Goal: Task Accomplishment & Management: Manage account settings

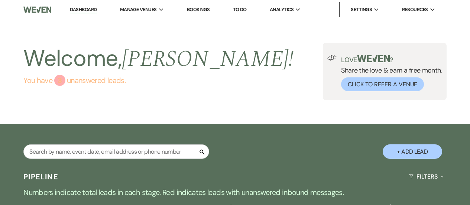
click at [97, 84] on link "You have 3 unanswered lead s ." at bounding box center [158, 80] width 270 height 11
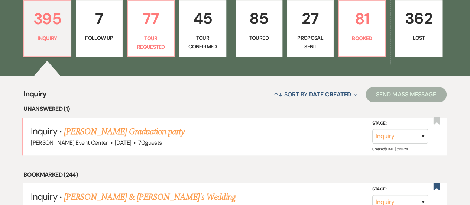
scroll to position [145, 0]
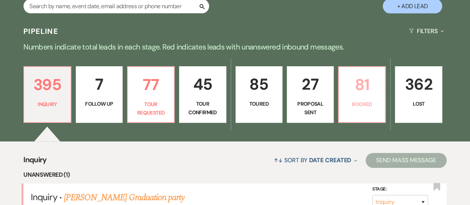
click at [349, 97] on link "81 Booked" at bounding box center [362, 94] width 48 height 57
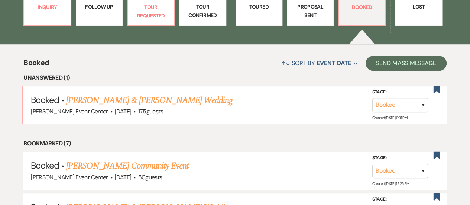
scroll to position [247, 0]
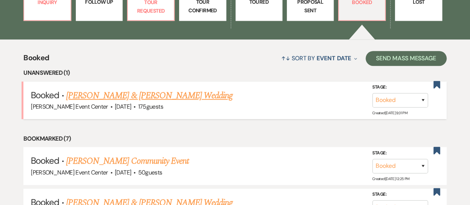
click at [189, 94] on link "[PERSON_NAME] & [PERSON_NAME] Wedding" at bounding box center [149, 95] width 167 height 13
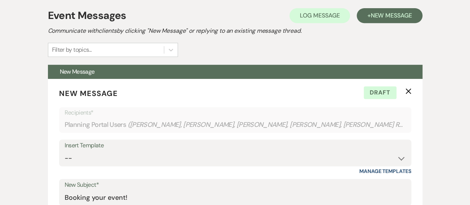
scroll to position [160, 0]
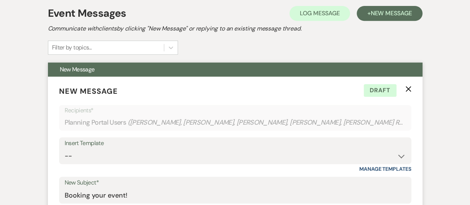
click at [407, 91] on p "New Message X Draft" at bounding box center [235, 91] width 352 height 11
click at [408, 88] on use "button" at bounding box center [409, 89] width 6 height 6
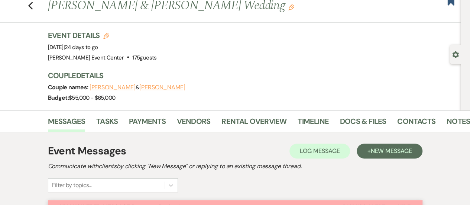
scroll to position [0, 0]
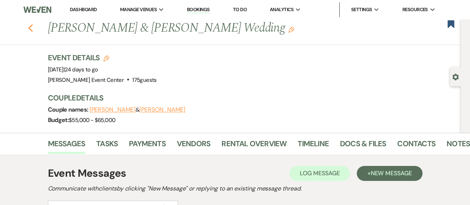
click at [32, 28] on use "button" at bounding box center [30, 28] width 5 height 8
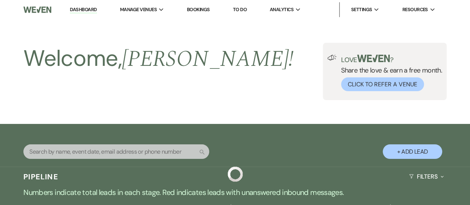
scroll to position [123, 0]
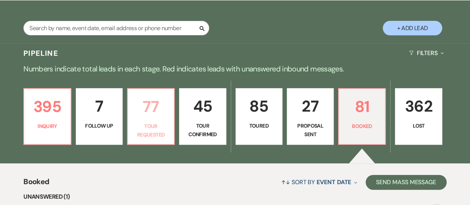
click at [151, 136] on p "Tour Requested" at bounding box center [150, 130] width 37 height 17
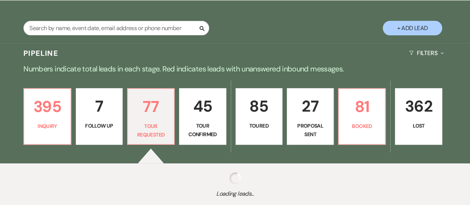
select select "2"
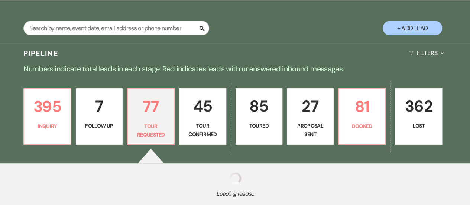
select select "2"
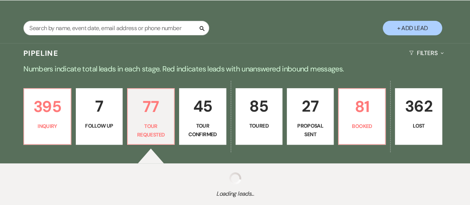
select select "2"
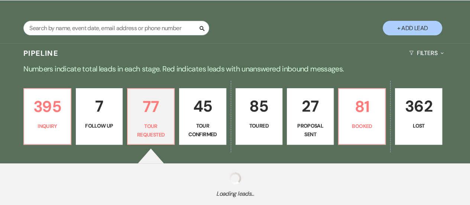
select select "2"
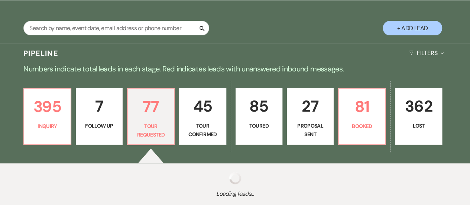
select select "2"
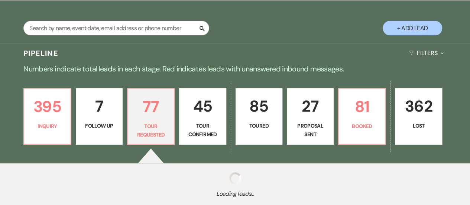
select select "2"
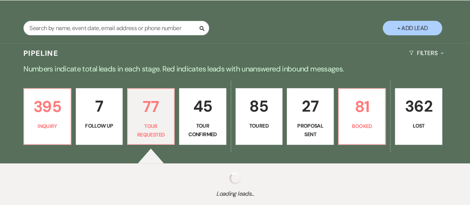
select select "2"
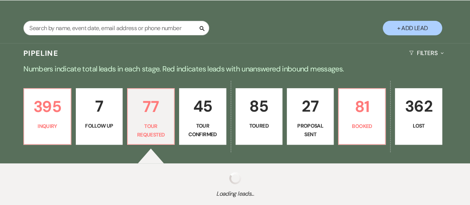
select select "2"
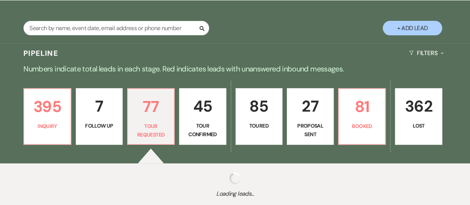
select select "2"
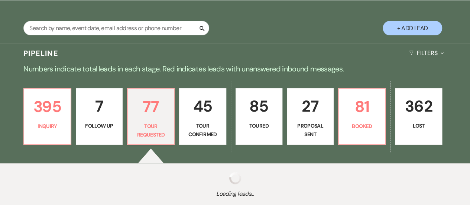
select select "2"
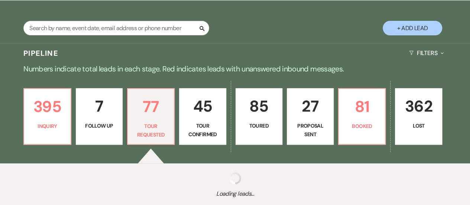
select select "2"
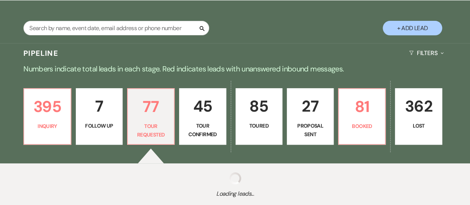
select select "2"
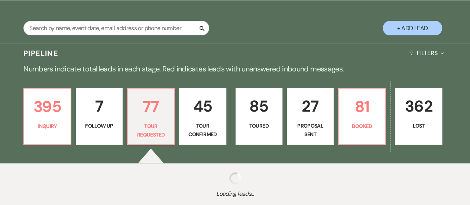
select select "2"
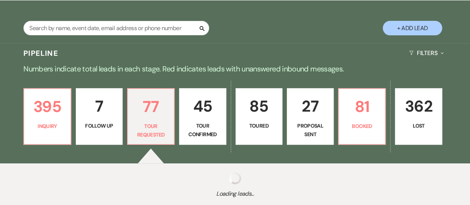
select select "2"
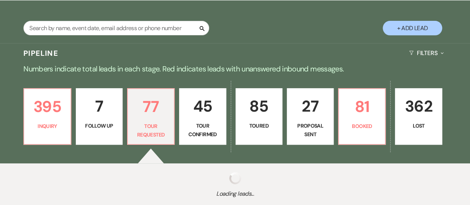
select select "2"
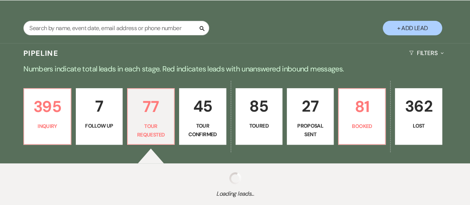
select select "2"
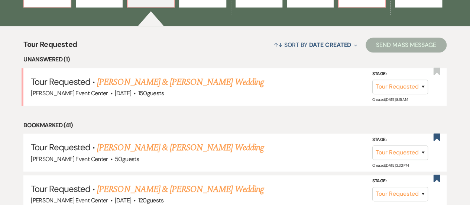
scroll to position [265, 0]
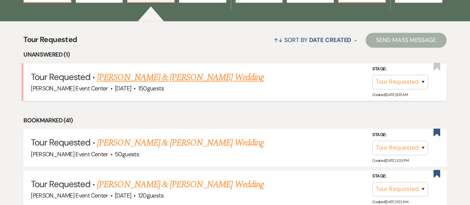
click at [183, 75] on link "[PERSON_NAME] & [PERSON_NAME] Wedding" at bounding box center [180, 77] width 167 height 13
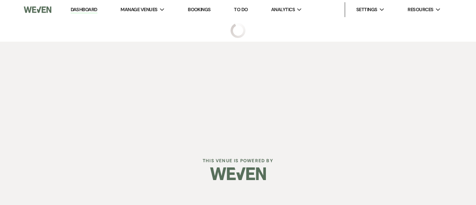
select select "2"
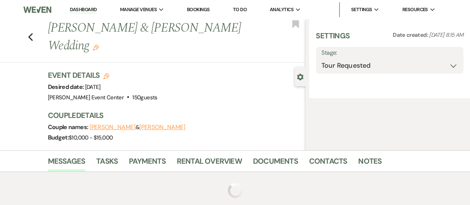
select select "5"
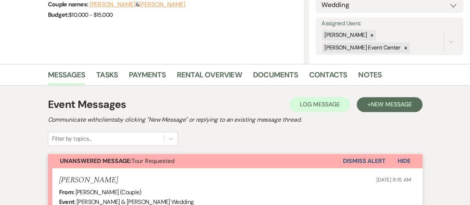
scroll to position [111, 0]
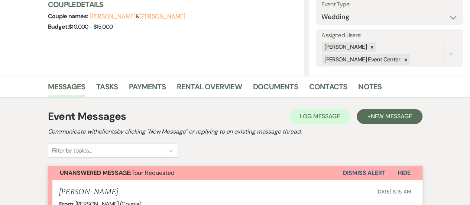
select select "2"
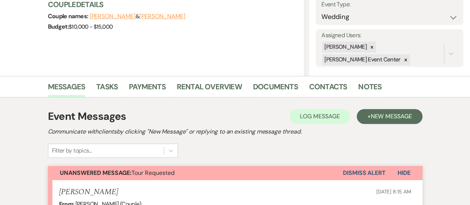
select select "2"
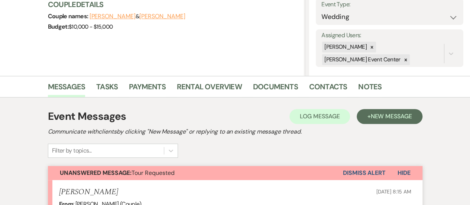
select select "2"
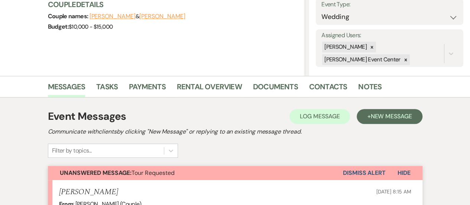
select select "2"
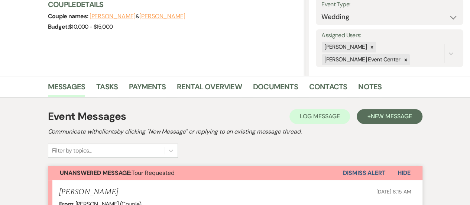
select select "2"
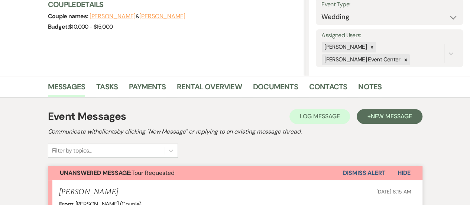
select select "2"
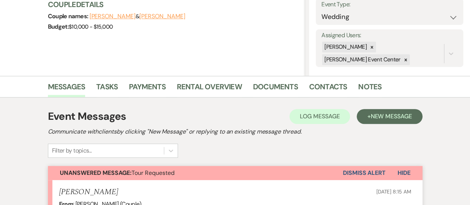
select select "2"
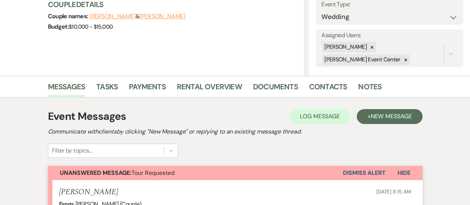
select select "2"
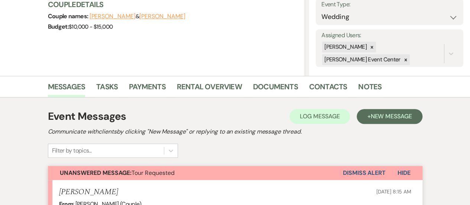
select select "2"
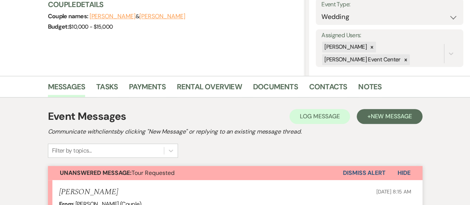
select select "2"
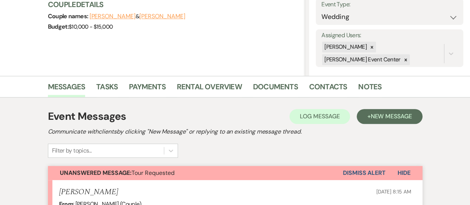
select select "2"
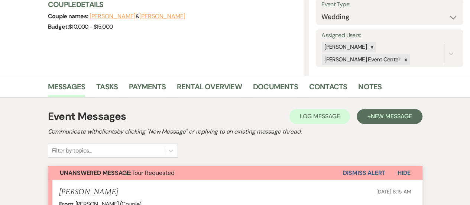
select select "2"
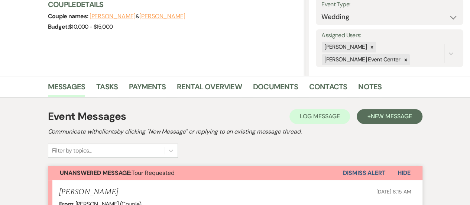
select select "2"
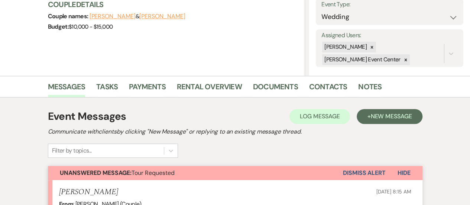
select select "2"
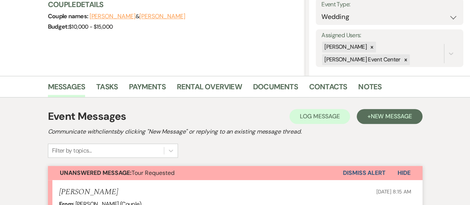
select select "2"
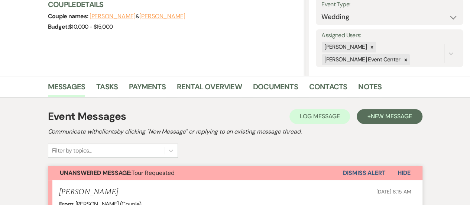
select select "2"
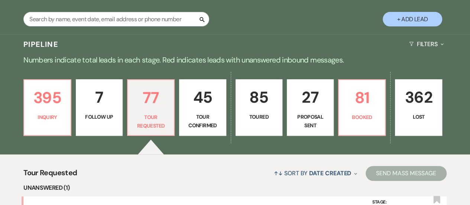
scroll to position [119, 0]
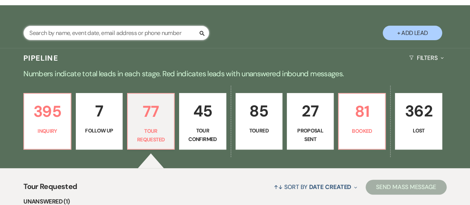
click at [103, 32] on input "text" at bounding box center [116, 33] width 186 height 15
click at [238, 68] on p "Numbers indicate total leads in each stage. Red indicates leads with unanswered…" at bounding box center [235, 74] width 470 height 12
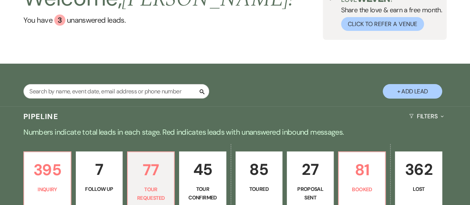
scroll to position [28, 0]
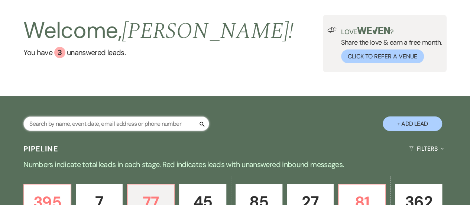
click at [114, 121] on input "text" at bounding box center [116, 123] width 186 height 15
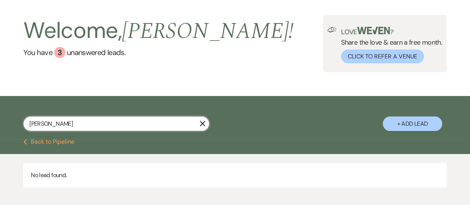
drag, startPoint x: 45, startPoint y: 118, endPoint x: 16, endPoint y: 118, distance: 29.0
click at [16, 118] on div "[PERSON_NAME] X + Add Lead" at bounding box center [235, 119] width 470 height 38
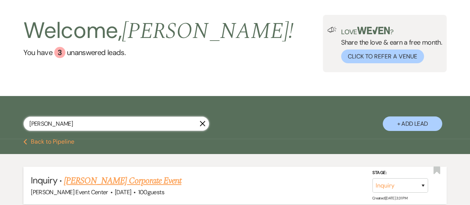
type input "[PERSON_NAME]"
click at [99, 183] on link "[PERSON_NAME] Corporate Event" at bounding box center [122, 180] width 117 height 13
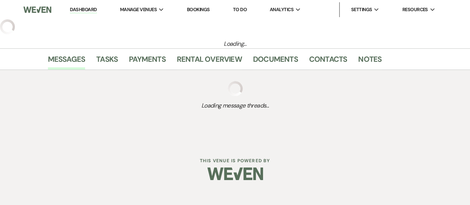
select select "12"
select select "9"
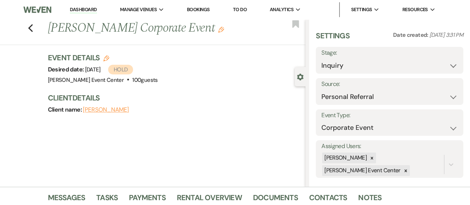
click at [218, 30] on icon "Edit" at bounding box center [221, 30] width 6 height 6
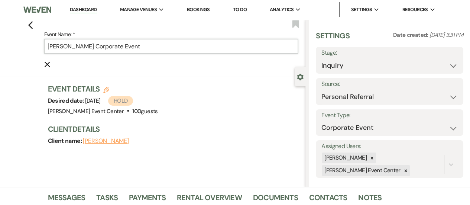
click at [78, 47] on input "[PERSON_NAME] Corporate Event" at bounding box center [171, 46] width 254 height 15
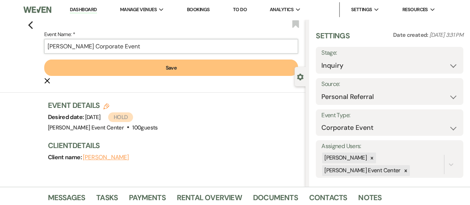
type input "[PERSON_NAME] Corporate Event"
click at [158, 66] on button "Save" at bounding box center [171, 67] width 254 height 16
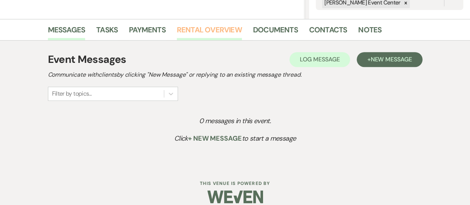
click at [199, 31] on link "Rental Overview" at bounding box center [209, 32] width 65 height 16
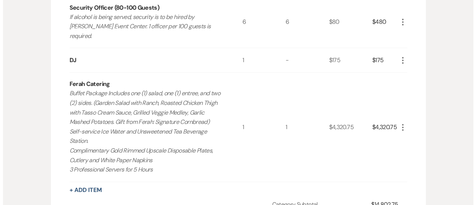
scroll to position [403, 0]
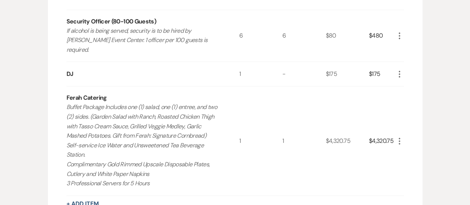
click at [398, 70] on icon "More" at bounding box center [399, 74] width 9 height 9
click at [405, 86] on icon "Pencil" at bounding box center [405, 89] width 4 height 6
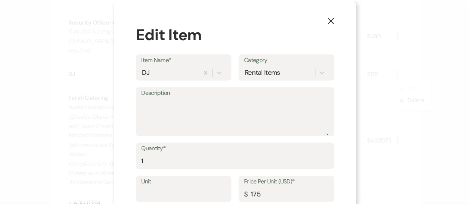
scroll to position [42, 0]
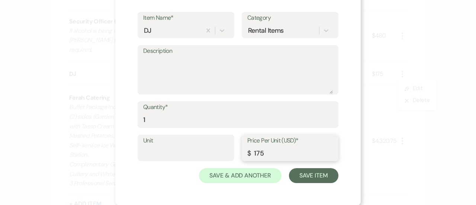
click at [268, 154] on input "175" at bounding box center [290, 153] width 86 height 15
type input "1"
type input "300"
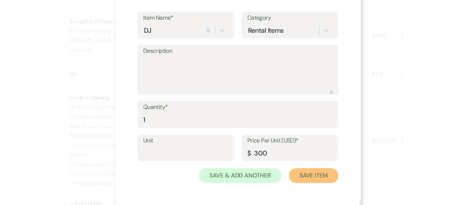
click at [313, 175] on button "Save Item" at bounding box center [313, 175] width 49 height 15
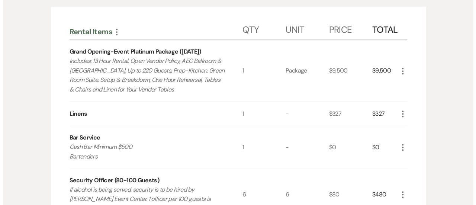
scroll to position [227, 0]
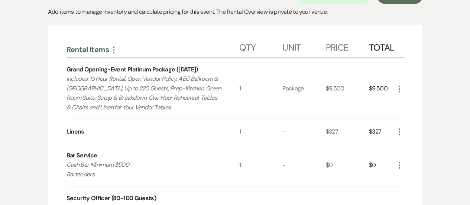
click at [400, 86] on use "button" at bounding box center [399, 89] width 1 height 7
click at [415, 100] on button "Pencil Edit" at bounding box center [414, 103] width 39 height 12
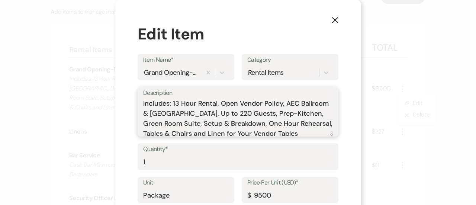
drag, startPoint x: 190, startPoint y: 114, endPoint x: 208, endPoint y: 116, distance: 18.6
click at [208, 116] on textarea "Includes: 13 Hour Rental, Open Vendor Policy, AEC Ballroom & [GEOGRAPHIC_DATA],…" at bounding box center [238, 117] width 190 height 37
type textarea "Includes: 13 Hour Rental, Open Vendor Policy, AEC Ballroom & The Oasis, Up to 2…"
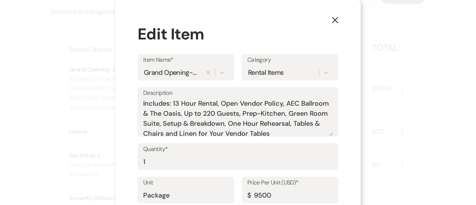
click at [382, 106] on div "X Edit Item Item Name* Grand Opening-Event Platinum Package ([DATE]) Category R…" at bounding box center [238, 102] width 476 height 205
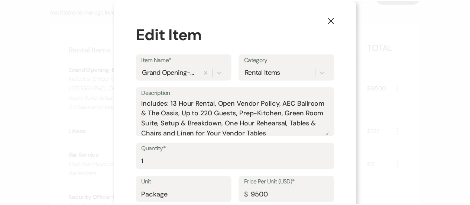
scroll to position [42, 0]
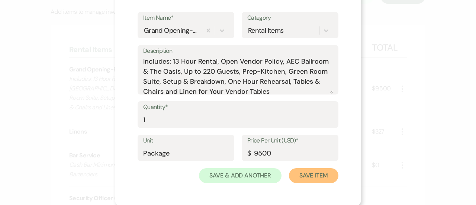
click at [312, 177] on button "Save Item" at bounding box center [313, 175] width 49 height 15
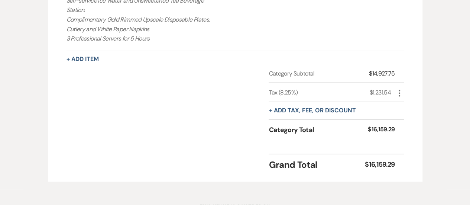
scroll to position [549, 0]
click at [330, 107] on button "+ Add tax, fee, or discount" at bounding box center [312, 110] width 87 height 6
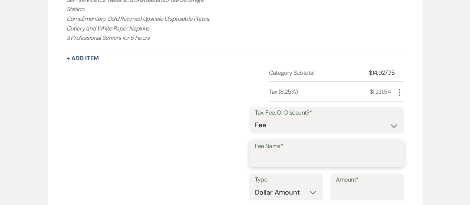
click at [286, 151] on input "Fee Name*" at bounding box center [327, 158] width 144 height 15
type input "2000"
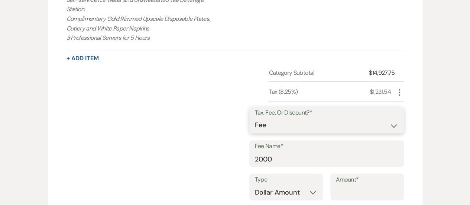
click at [283, 118] on select "Fee Discount Tax" at bounding box center [327, 125] width 144 height 15
select select "2"
click at [261, 118] on select "Fee Discount Tax" at bounding box center [327, 125] width 144 height 15
click at [365, 185] on input "Amount*" at bounding box center [367, 192] width 62 height 15
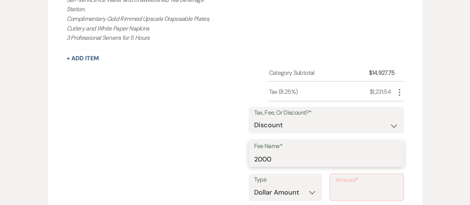
drag, startPoint x: 300, startPoint y: 147, endPoint x: 225, endPoint y: 153, distance: 75.0
click at [225, 153] on div "Category Subtotal $14,927.75 Tax (8.25%) $1,231.54 More Tax, Fee, Or Discount?*…" at bounding box center [236, 162] width 338 height 189
type input "Discount"
click at [367, 185] on input "Amount*" at bounding box center [367, 192] width 62 height 15
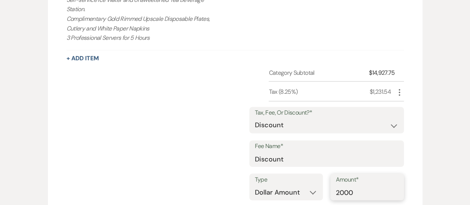
type input "2000"
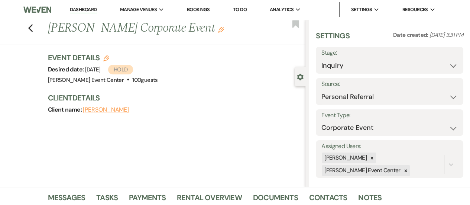
scroll to position [7, 0]
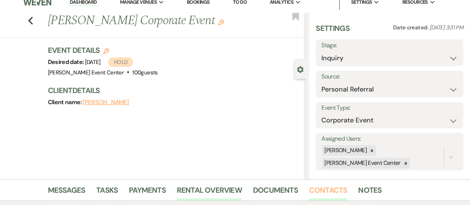
click at [321, 193] on link "Contacts" at bounding box center [328, 192] width 38 height 16
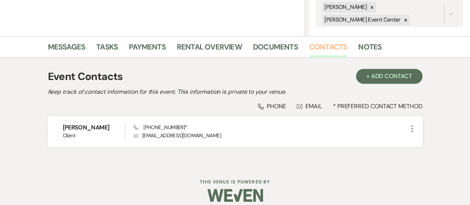
scroll to position [152, 0]
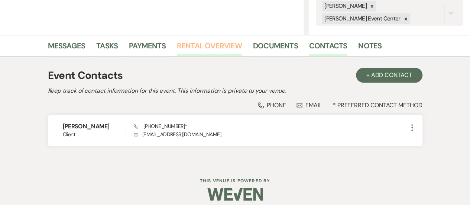
click at [188, 45] on link "Rental Overview" at bounding box center [209, 48] width 65 height 16
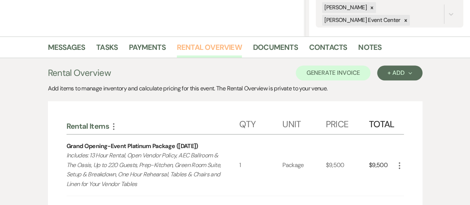
scroll to position [151, 0]
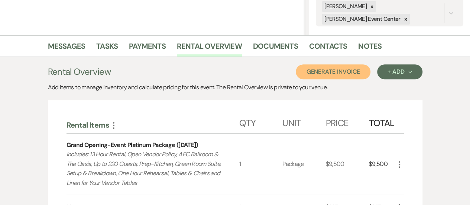
click at [328, 75] on button "Generate Invoice" at bounding box center [333, 71] width 75 height 15
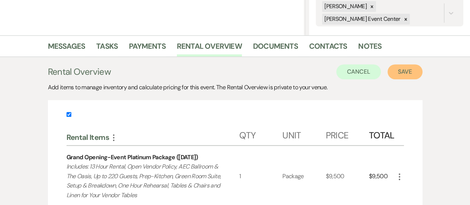
click at [408, 73] on button "Save" at bounding box center [405, 71] width 35 height 15
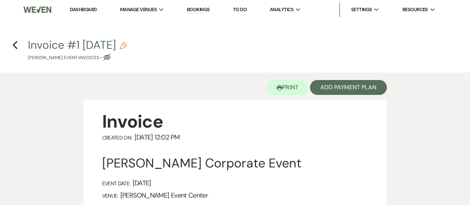
click at [127, 46] on icon "Pencil" at bounding box center [123, 45] width 7 height 7
select select "22"
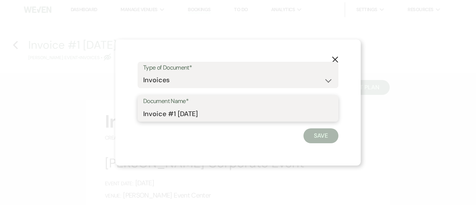
drag, startPoint x: 219, startPoint y: 115, endPoint x: 137, endPoint y: 114, distance: 81.8
click at [137, 114] on div "X Type of Document* Special Event Insurance Vendor Certificate of Insurance Con…" at bounding box center [237, 102] width 245 height 126
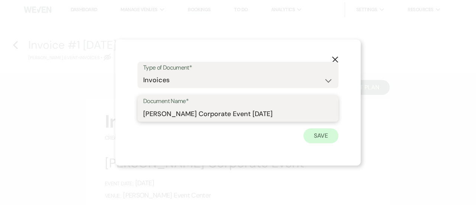
type input "[PERSON_NAME] Corporate Event [DATE]"
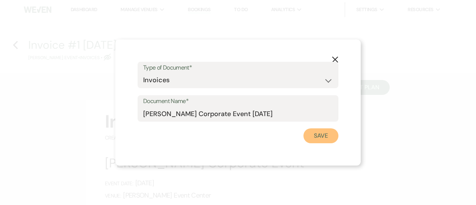
click at [324, 131] on button "Save" at bounding box center [320, 135] width 35 height 15
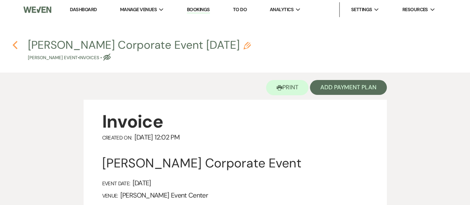
click at [15, 43] on use "button" at bounding box center [15, 45] width 5 height 8
select select "12"
select select "9"
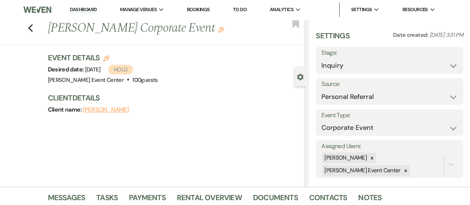
scroll to position [151, 0]
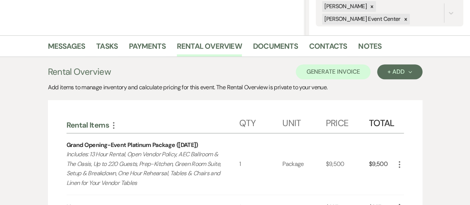
click at [68, 39] on li "Messages" at bounding box center [72, 48] width 49 height 18
click at [68, 44] on link "Messages" at bounding box center [67, 48] width 38 height 16
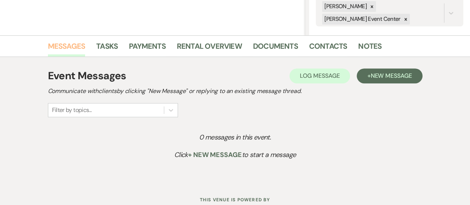
scroll to position [176, 0]
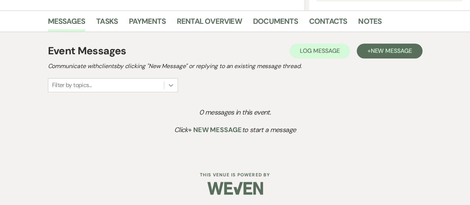
click at [170, 82] on icon at bounding box center [170, 84] width 7 height 7
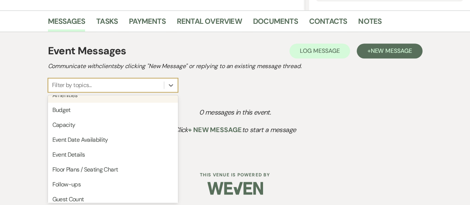
scroll to position [0, 0]
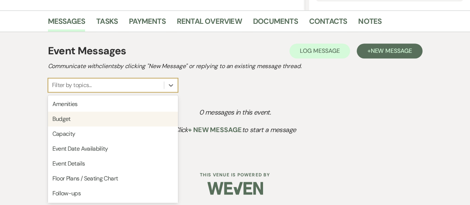
click at [92, 115] on div "Budget" at bounding box center [113, 119] width 130 height 15
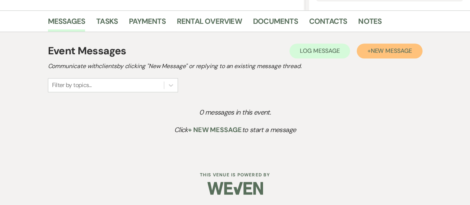
click at [385, 48] on span "New Message" at bounding box center [391, 51] width 41 height 8
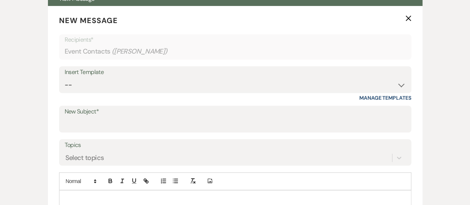
scroll to position [274, 0]
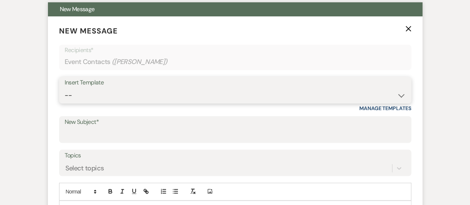
click at [244, 88] on select "-- Weven Planning Portal Introduction (Booked Events) Initial Inquiry Response …" at bounding box center [235, 95] width 341 height 15
select select "5259"
click at [65, 88] on select "-- Weven Planning Portal Introduction (Booked Events) Initial Inquiry Response …" at bounding box center [235, 95] width 341 height 15
type input "Your Exciting Event Awaits at [PERSON_NAME][GEOGRAPHIC_DATA]!!!"
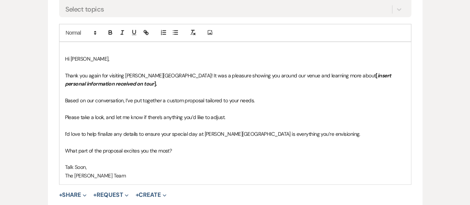
scroll to position [449, 0]
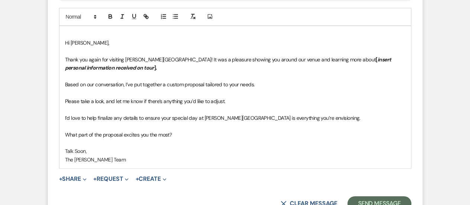
drag, startPoint x: 329, startPoint y: 57, endPoint x: 334, endPoint y: 64, distance: 9.2
click at [334, 64] on p "Thank you again for visiting [PERSON_NAME][GEOGRAPHIC_DATA]! It was a pleasure …" at bounding box center [235, 63] width 341 height 17
drag, startPoint x: 329, startPoint y: 58, endPoint x: 332, endPoint y: 65, distance: 7.8
click at [332, 65] on p "Thank you again for visiting [PERSON_NAME][GEOGRAPHIC_DATA]! It was a pleasure …" at bounding box center [235, 63] width 341 height 17
copy strong "your upcoming corporate event !"
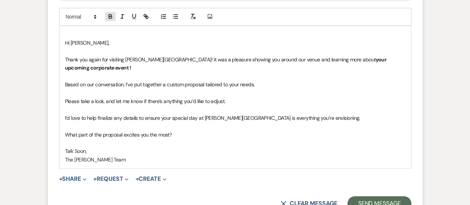
click at [112, 16] on icon "button" at bounding box center [110, 17] width 3 height 2
click at [308, 89] on p at bounding box center [235, 93] width 341 height 8
click at [84, 175] on span "Expand" at bounding box center [84, 179] width 6 height 8
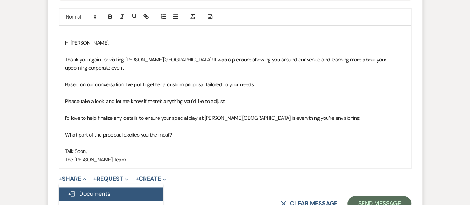
click at [86, 190] on span "Doc Upload Documents" at bounding box center [89, 194] width 42 height 8
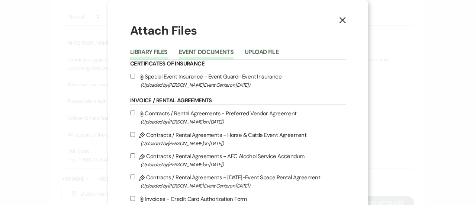
click at [208, 50] on button "Event Documents" at bounding box center [206, 54] width 55 height 10
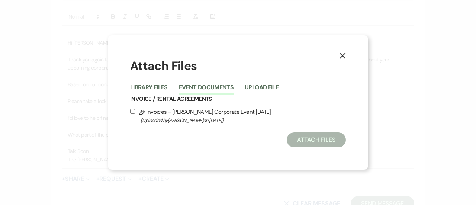
click at [133, 112] on input "Pencil Invoices - [PERSON_NAME] Corporate Event [DATE] (Uploaded by [PERSON_NAM…" at bounding box center [132, 111] width 5 height 5
click at [140, 112] on use at bounding box center [142, 113] width 6 height 6
click at [135, 112] on input "Pencil Invoices - [PERSON_NAME] Corporate Event [DATE] (Uploaded by [PERSON_NAM…" at bounding box center [132, 111] width 5 height 5
click at [133, 112] on input "Pencil Invoices - [PERSON_NAME] Corporate Event [DATE] (Uploaded by [PERSON_NAM…" at bounding box center [132, 111] width 5 height 5
checkbox input "true"
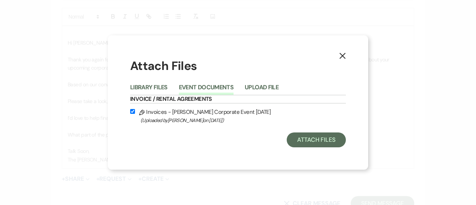
click at [339, 54] on icon "X" at bounding box center [342, 55] width 7 height 7
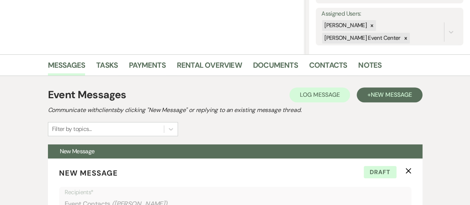
scroll to position [128, 0]
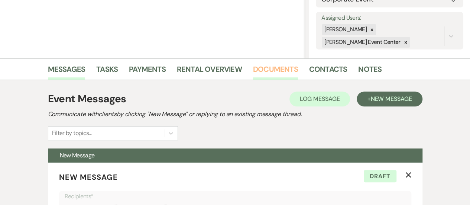
click at [274, 69] on link "Documents" at bounding box center [275, 71] width 45 height 16
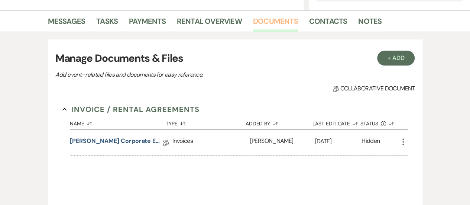
scroll to position [178, 0]
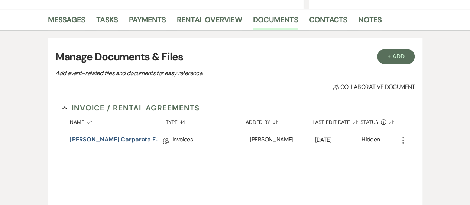
click at [144, 138] on link "[PERSON_NAME] Corporate Event [DATE]" at bounding box center [116, 141] width 93 height 12
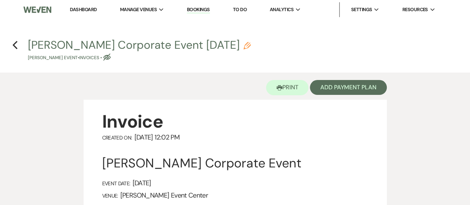
click at [244, 42] on icon "Pencil" at bounding box center [247, 45] width 7 height 7
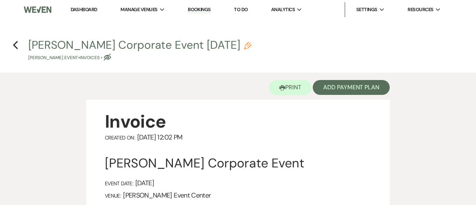
select select "22"
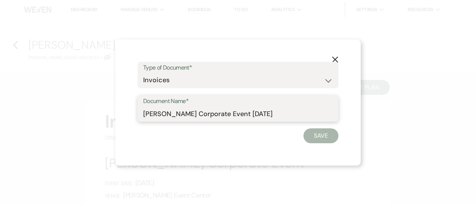
click at [143, 116] on input "[PERSON_NAME] Corporate Event [DATE]" at bounding box center [238, 113] width 190 height 15
type input "Invoice 1- [PERSON_NAME] Corporate Event [DATE]"
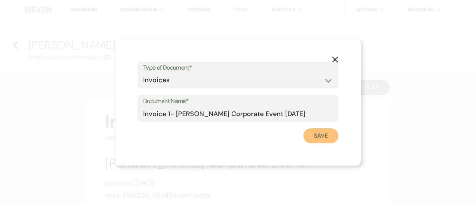
click at [322, 135] on button "Save" at bounding box center [320, 135] width 35 height 15
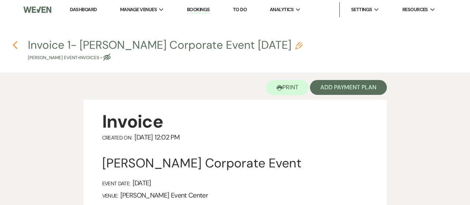
click at [13, 45] on use "button" at bounding box center [15, 45] width 5 height 8
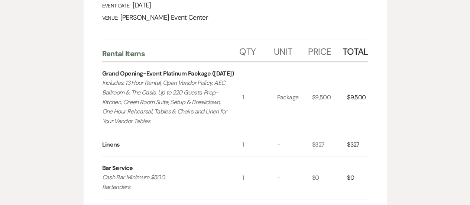
select select "12"
select select "9"
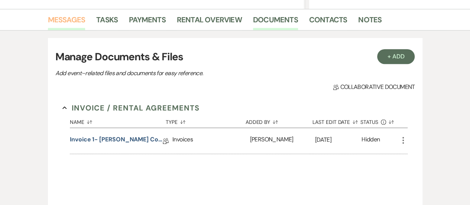
click at [66, 17] on link "Messages" at bounding box center [67, 22] width 38 height 16
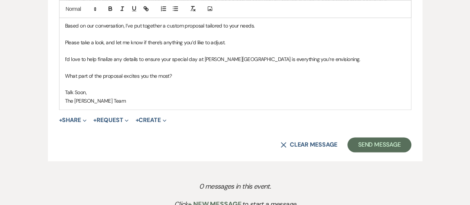
scroll to position [461, 0]
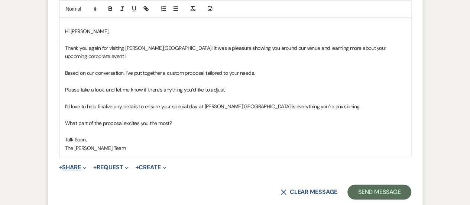
click at [77, 164] on button "+ Share Expand" at bounding box center [73, 167] width 28 height 6
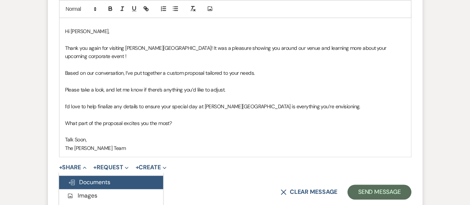
click at [83, 178] on span "Doc Upload Documents" at bounding box center [89, 182] width 42 height 8
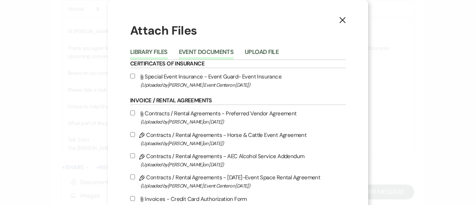
click at [214, 49] on button "Event Documents" at bounding box center [206, 54] width 55 height 10
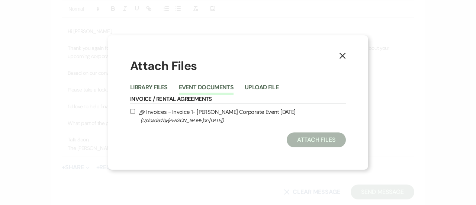
click at [132, 112] on input "Pencil Invoices - Invoice 1- [PERSON_NAME] Corporate Event [DATE] (Uploaded by …" at bounding box center [132, 111] width 5 height 5
checkbox input "true"
click at [316, 143] on button "Attach Files" at bounding box center [316, 139] width 59 height 15
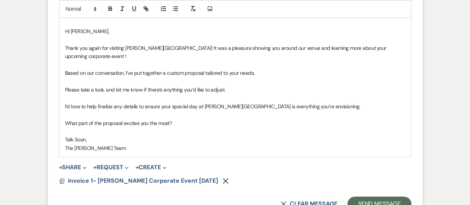
click at [223, 178] on use "button" at bounding box center [226, 181] width 6 height 6
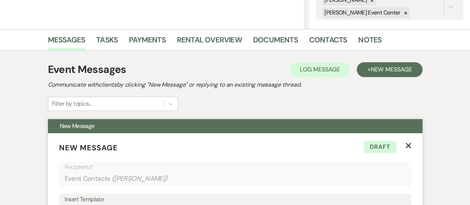
scroll to position [155, 0]
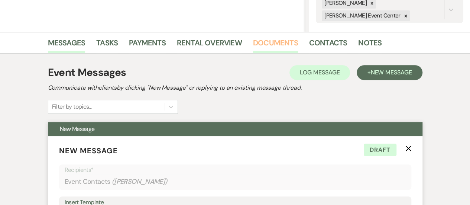
click at [277, 46] on link "Documents" at bounding box center [275, 45] width 45 height 16
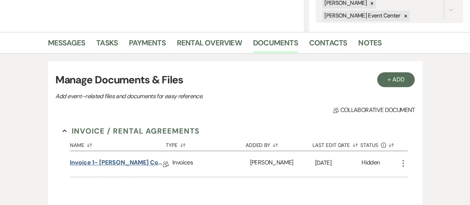
click at [131, 162] on link "Invoice 1- [PERSON_NAME] Corporate Event [DATE]" at bounding box center [116, 164] width 93 height 12
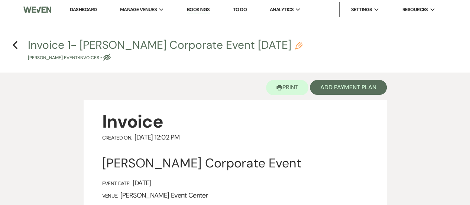
click at [295, 43] on icon "Pencil" at bounding box center [298, 45] width 7 height 7
select select "22"
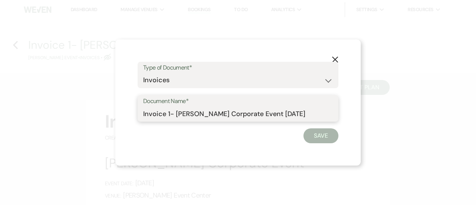
click at [167, 113] on input "Invoice 1- [PERSON_NAME] Corporate Event [DATE]" at bounding box center [238, 113] width 190 height 15
type input "Invoice #1- [PERSON_NAME] Corporate Event [DATE]"
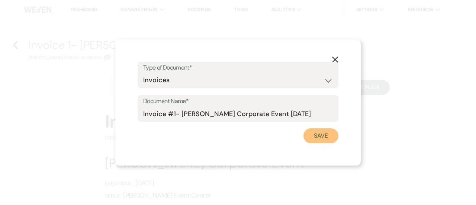
click at [317, 136] on button "Save" at bounding box center [320, 135] width 35 height 15
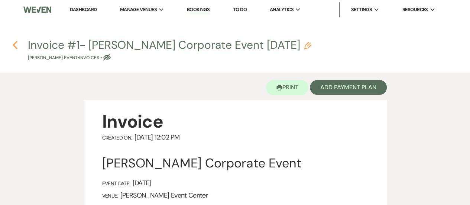
click at [12, 43] on icon "Previous" at bounding box center [15, 45] width 6 height 9
select select "12"
select select "9"
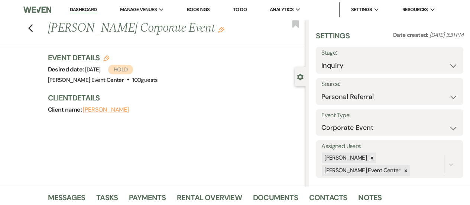
scroll to position [155, 0]
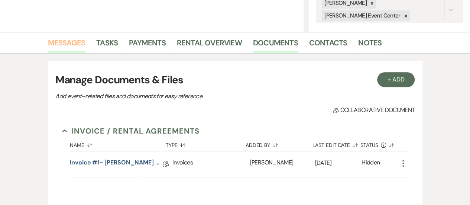
click at [62, 38] on link "Messages" at bounding box center [67, 45] width 38 height 16
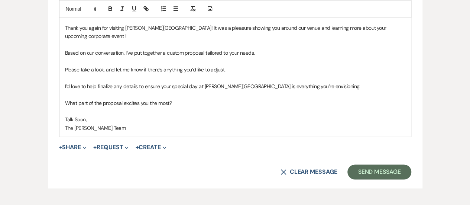
scroll to position [474, 0]
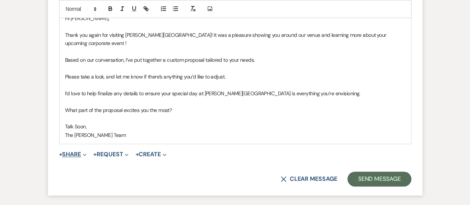
click at [81, 151] on button "+ Share Expand" at bounding box center [73, 154] width 28 height 6
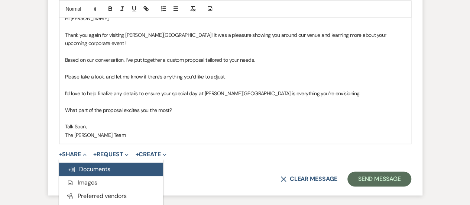
click at [92, 165] on span "Doc Upload Documents" at bounding box center [89, 169] width 42 height 8
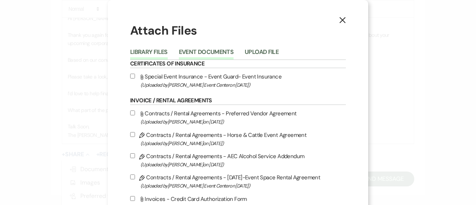
click at [190, 54] on button "Event Documents" at bounding box center [206, 54] width 55 height 10
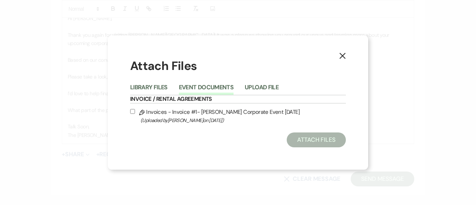
click at [131, 111] on input "Pencil Invoices - Invoice #1- [PERSON_NAME] Corporate Event [DATE] (Uploaded by…" at bounding box center [132, 111] width 5 height 5
checkbox input "true"
click at [308, 144] on button "Attach Files" at bounding box center [316, 139] width 59 height 15
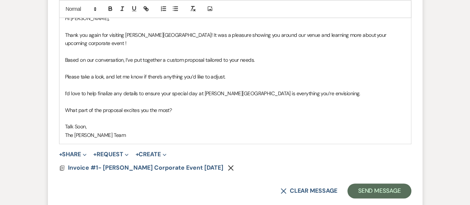
drag, startPoint x: 183, startPoint y: 103, endPoint x: 55, endPoint y: 97, distance: 128.8
click at [55, 97] on form "New Message X Saving draft... Recipients* Event Contacts ( [PERSON_NAME] ) Inse…" at bounding box center [235, 12] width 375 height 390
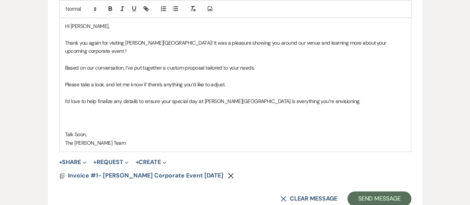
scroll to position [469, 0]
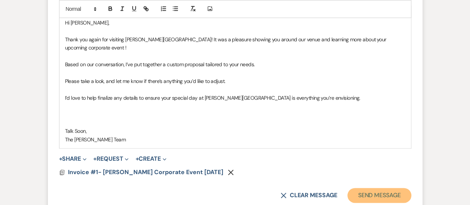
click at [380, 188] on button "Send Message" at bounding box center [380, 195] width 64 height 15
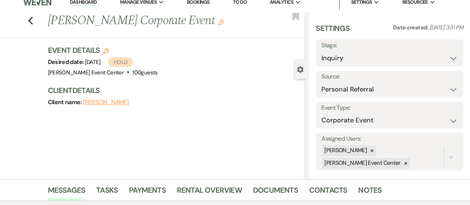
scroll to position [0, 0]
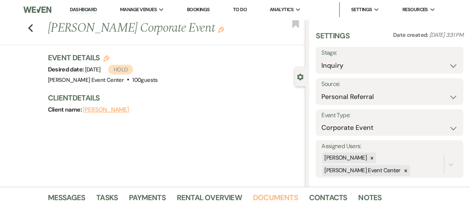
click at [273, 198] on link "Documents" at bounding box center [275, 199] width 45 height 16
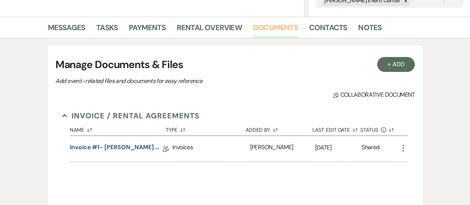
scroll to position [180, 0]
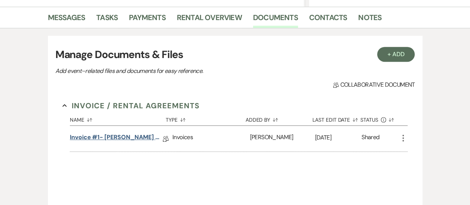
click at [132, 139] on link "Invoice #1- [PERSON_NAME] Corporate Event [DATE]" at bounding box center [116, 139] width 93 height 12
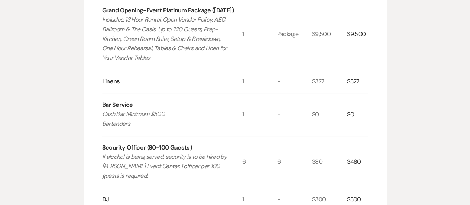
scroll to position [32, 0]
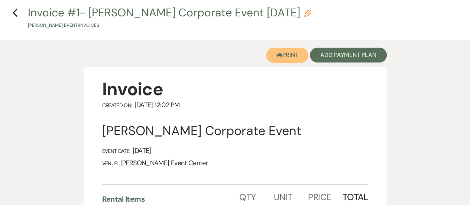
click at [289, 54] on button "Printer Print" at bounding box center [287, 55] width 43 height 15
click at [14, 14] on icon "Previous" at bounding box center [15, 12] width 6 height 9
select select "12"
select select "9"
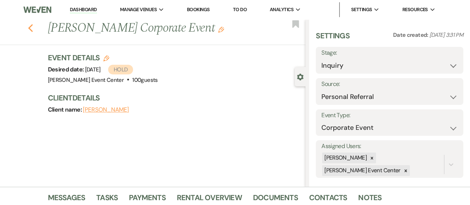
click at [33, 26] on use "button" at bounding box center [30, 28] width 5 height 8
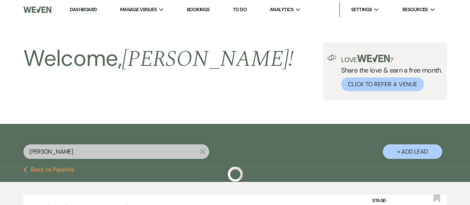
scroll to position [28, 0]
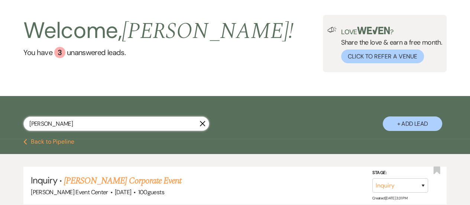
click at [57, 118] on input "[PERSON_NAME]" at bounding box center [116, 123] width 186 height 15
drag, startPoint x: 54, startPoint y: 120, endPoint x: 13, endPoint y: 129, distance: 41.9
click at [13, 129] on div "[PERSON_NAME] + Add Lead" at bounding box center [235, 119] width 470 height 38
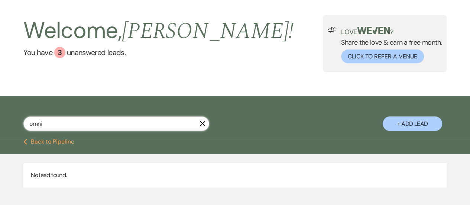
drag, startPoint x: 59, startPoint y: 122, endPoint x: 9, endPoint y: 124, distance: 50.2
click at [9, 124] on div "omni X + Add Lead" at bounding box center [235, 119] width 470 height 38
type input "a"
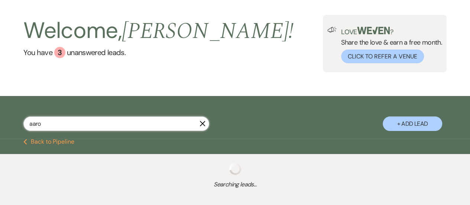
click at [43, 125] on input "aaro" at bounding box center [116, 123] width 186 height 15
type input "aaro"
click at [136, 119] on input "aaro" at bounding box center [116, 123] width 186 height 15
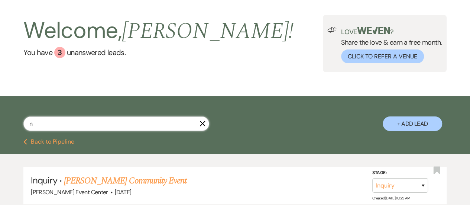
type input "n"
select select "2"
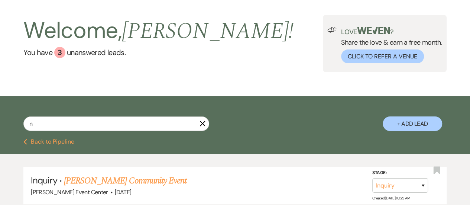
select select "2"
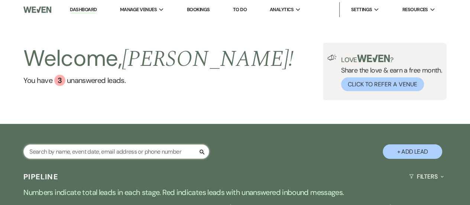
click at [131, 149] on input "text" at bounding box center [116, 151] width 186 height 15
type input "[PERSON_NAME]"
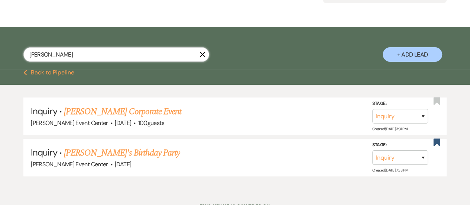
scroll to position [107, 0]
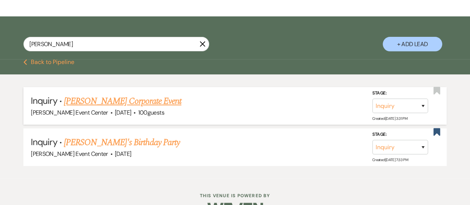
click at [126, 99] on link "[PERSON_NAME] Corporate Event" at bounding box center [122, 100] width 117 height 13
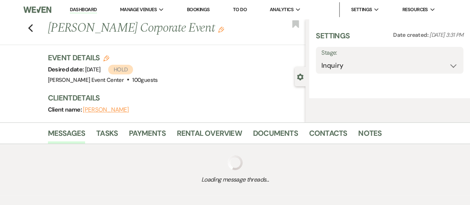
select select "12"
select select "9"
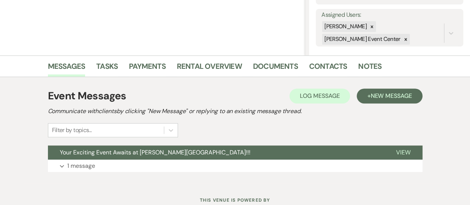
scroll to position [157, 0]
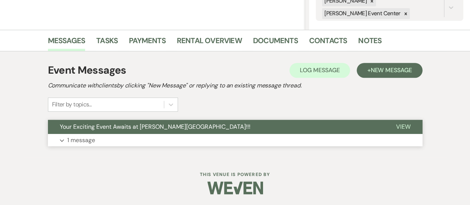
click at [237, 138] on button "Expand 1 message" at bounding box center [235, 140] width 375 height 13
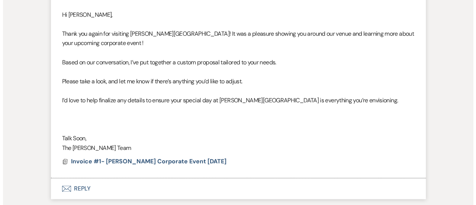
scroll to position [319, 0]
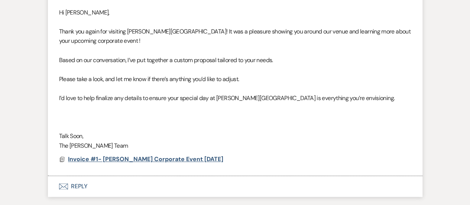
click at [162, 161] on span "Invoice #1- [PERSON_NAME] Corporate Event [DATE]" at bounding box center [145, 159] width 155 height 8
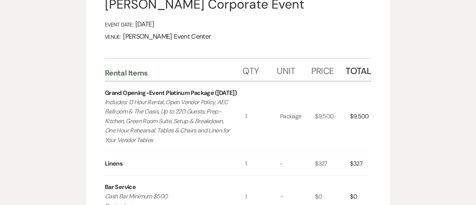
scroll to position [142, 0]
